Goal: Navigation & Orientation: Find specific page/section

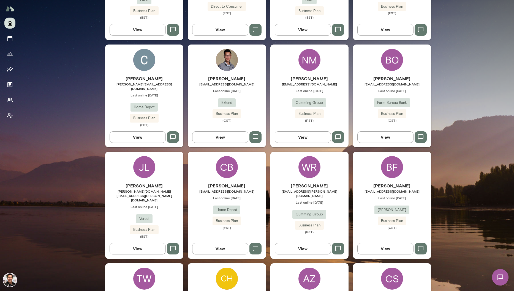
scroll to position [345, 0]
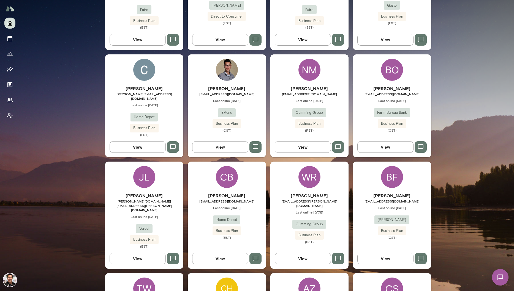
click at [140, 66] on img at bounding box center [144, 70] width 22 height 22
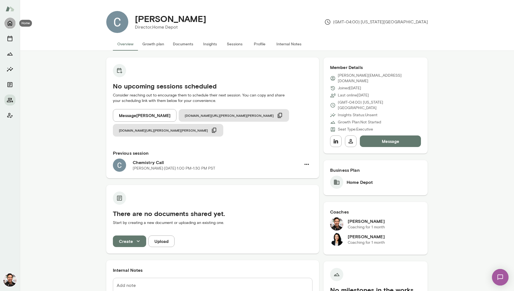
click at [11, 22] on icon "Home" at bounding box center [10, 23] width 7 height 7
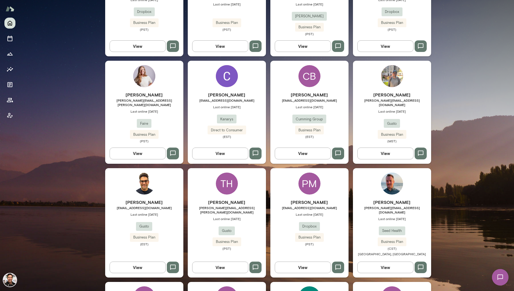
scroll to position [828, 0]
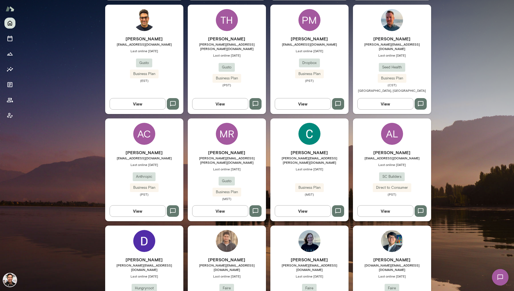
click at [155, 226] on div "[PERSON_NAME] [PERSON_NAME][EMAIL_ADDRESS][DOMAIN_NAME] Last online [DATE] Hung…" at bounding box center [144, 277] width 78 height 103
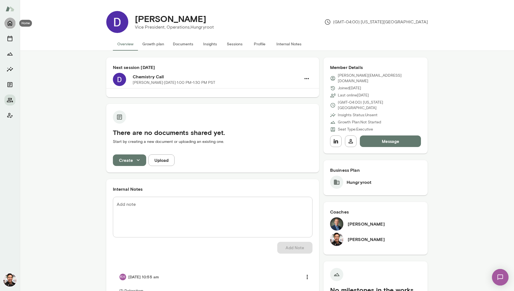
click at [9, 20] on button "Home" at bounding box center [9, 23] width 11 height 11
